Goal: Find specific page/section: Find specific page/section

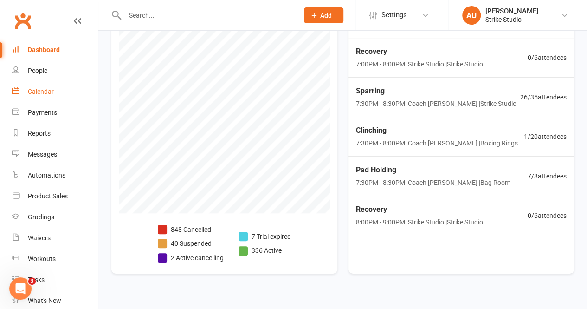
click at [30, 85] on link "Calendar" at bounding box center [55, 91] width 86 height 21
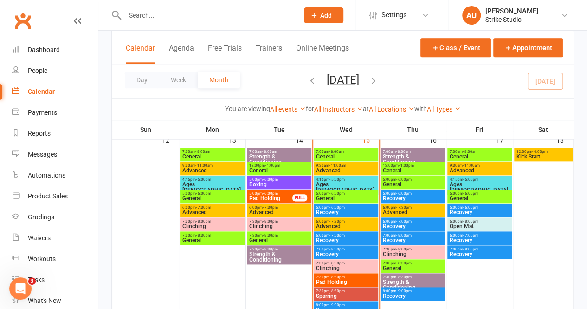
scroll to position [464, 0]
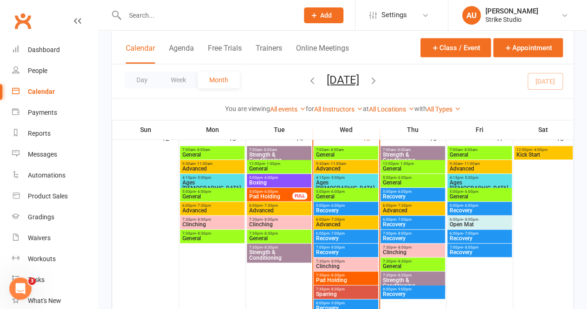
click at [410, 168] on span "General" at bounding box center [412, 169] width 61 height 6
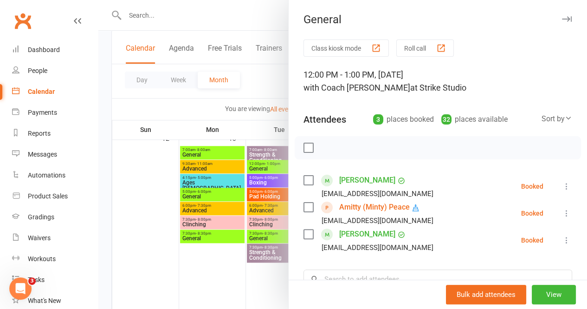
click at [262, 185] on div at bounding box center [342, 154] width 489 height 309
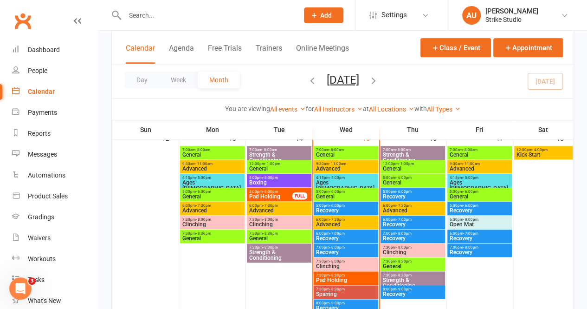
click at [421, 182] on span "General" at bounding box center [412, 183] width 61 height 6
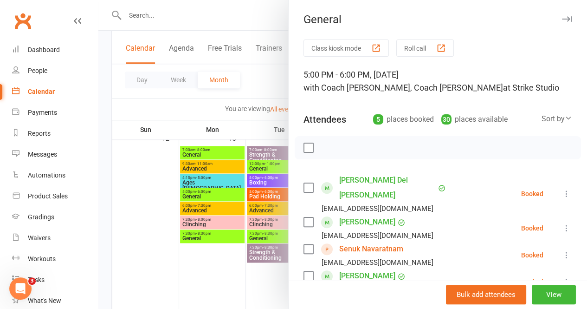
scroll to position [93, 0]
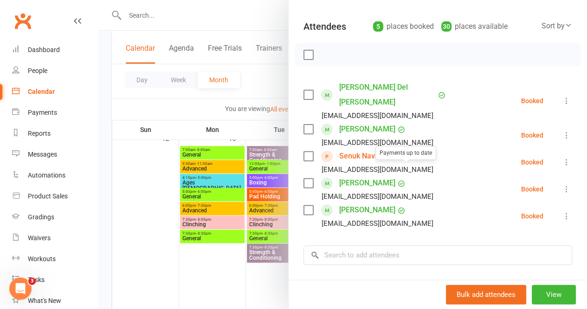
click at [207, 164] on div at bounding box center [342, 154] width 489 height 309
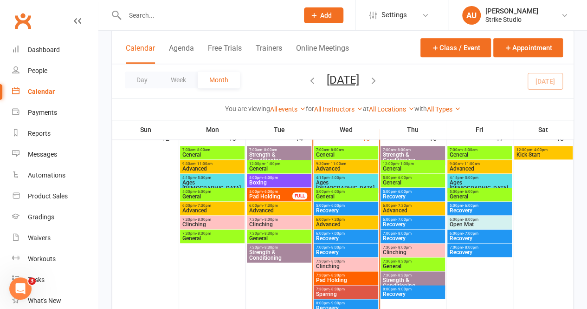
click at [402, 265] on span "General" at bounding box center [412, 266] width 61 height 6
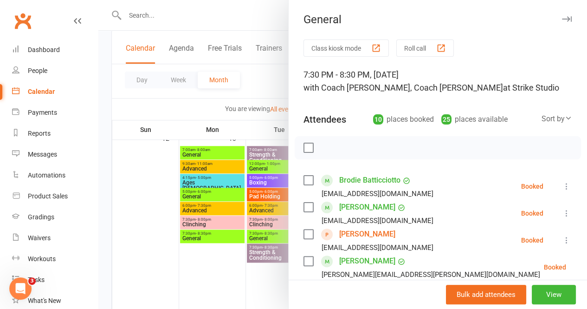
scroll to position [186, 0]
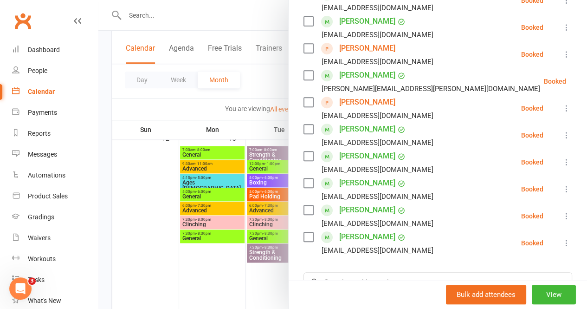
click at [256, 76] on div at bounding box center [342, 154] width 489 height 309
